Goal: Task Accomplishment & Management: Use online tool/utility

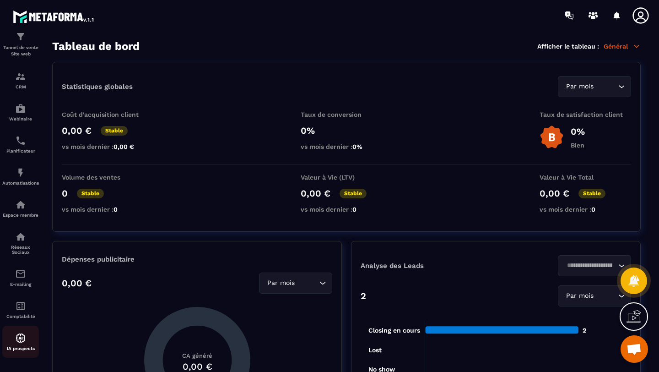
scroll to position [46, 0]
click at [21, 310] on img at bounding box center [20, 304] width 11 height 11
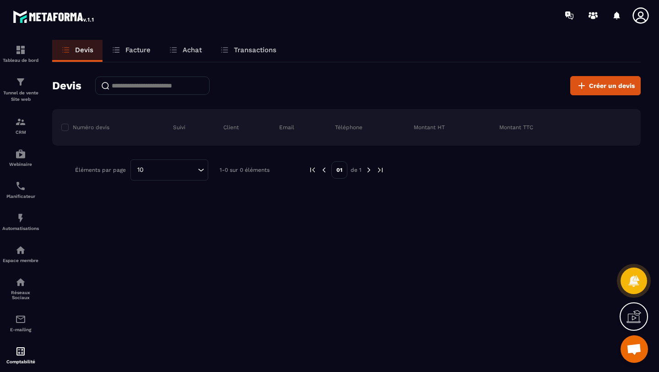
click at [130, 51] on p "Facture" at bounding box center [137, 50] width 25 height 8
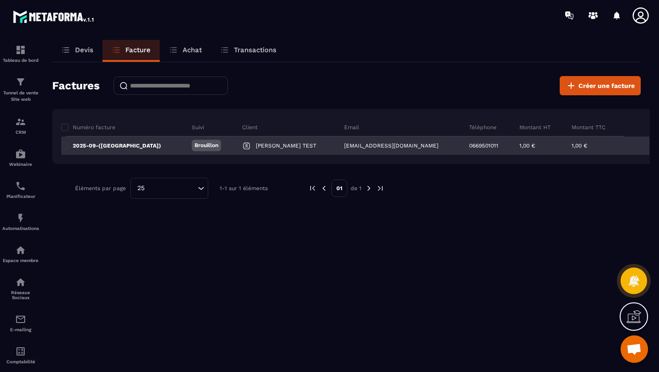
click at [120, 146] on p "2025-09-([GEOGRAPHIC_DATA])" at bounding box center [117, 145] width 88 height 7
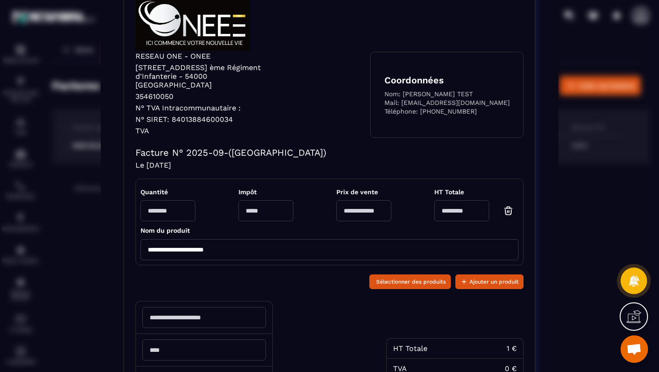
scroll to position [188, 0]
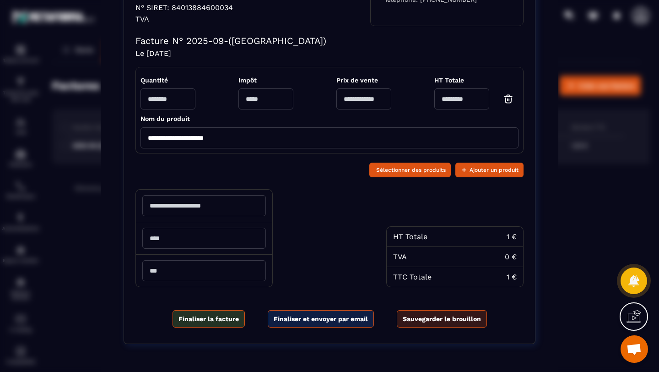
click at [213, 198] on input "Modal window" at bounding box center [204, 205] width 124 height 21
click at [168, 231] on input "Modal window" at bounding box center [204, 238] width 124 height 21
click at [158, 266] on input "Modal window" at bounding box center [204, 270] width 124 height 21
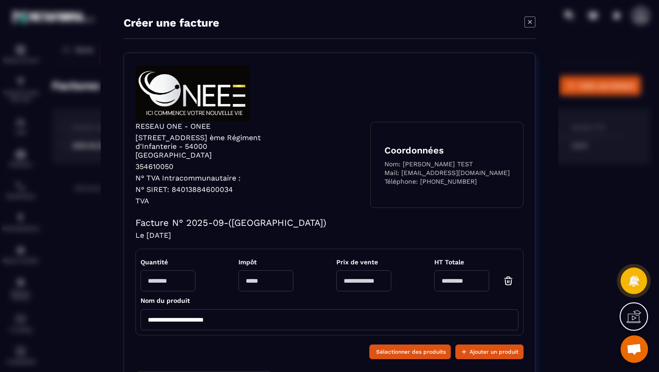
scroll to position [0, 0]
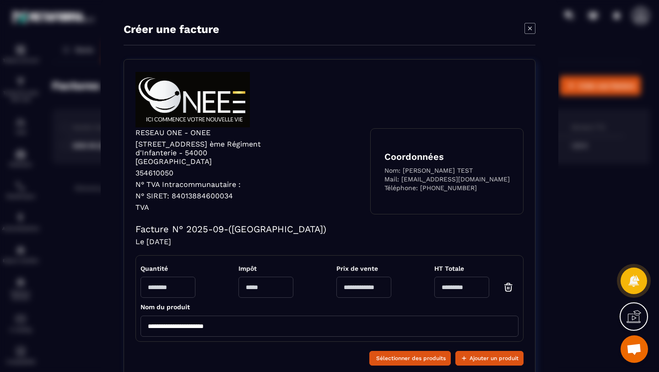
click at [529, 31] on icon "Modal window" at bounding box center [530, 28] width 11 height 11
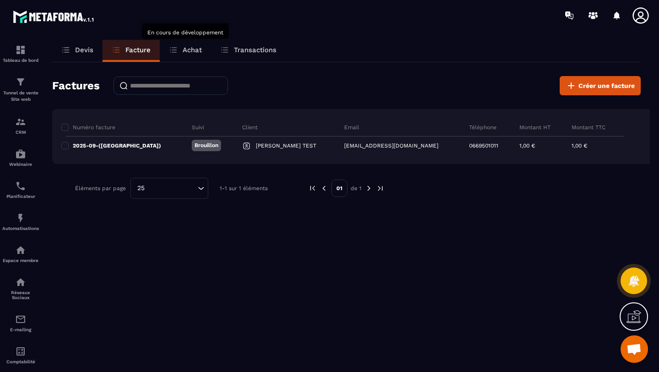
click at [190, 48] on p "Achat" at bounding box center [192, 50] width 19 height 8
